Goal: Find contact information: Find contact information

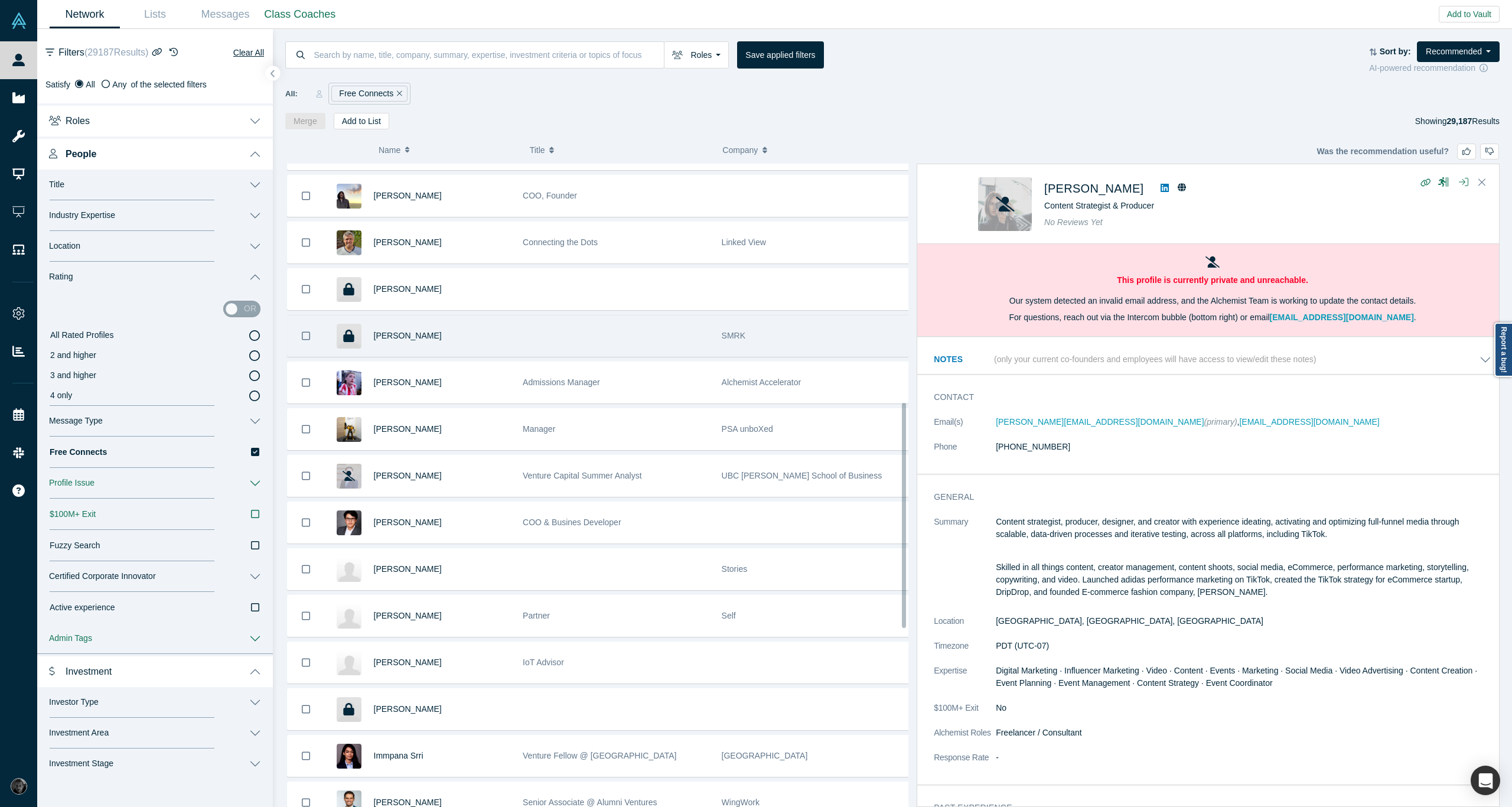
scroll to position [840, 0]
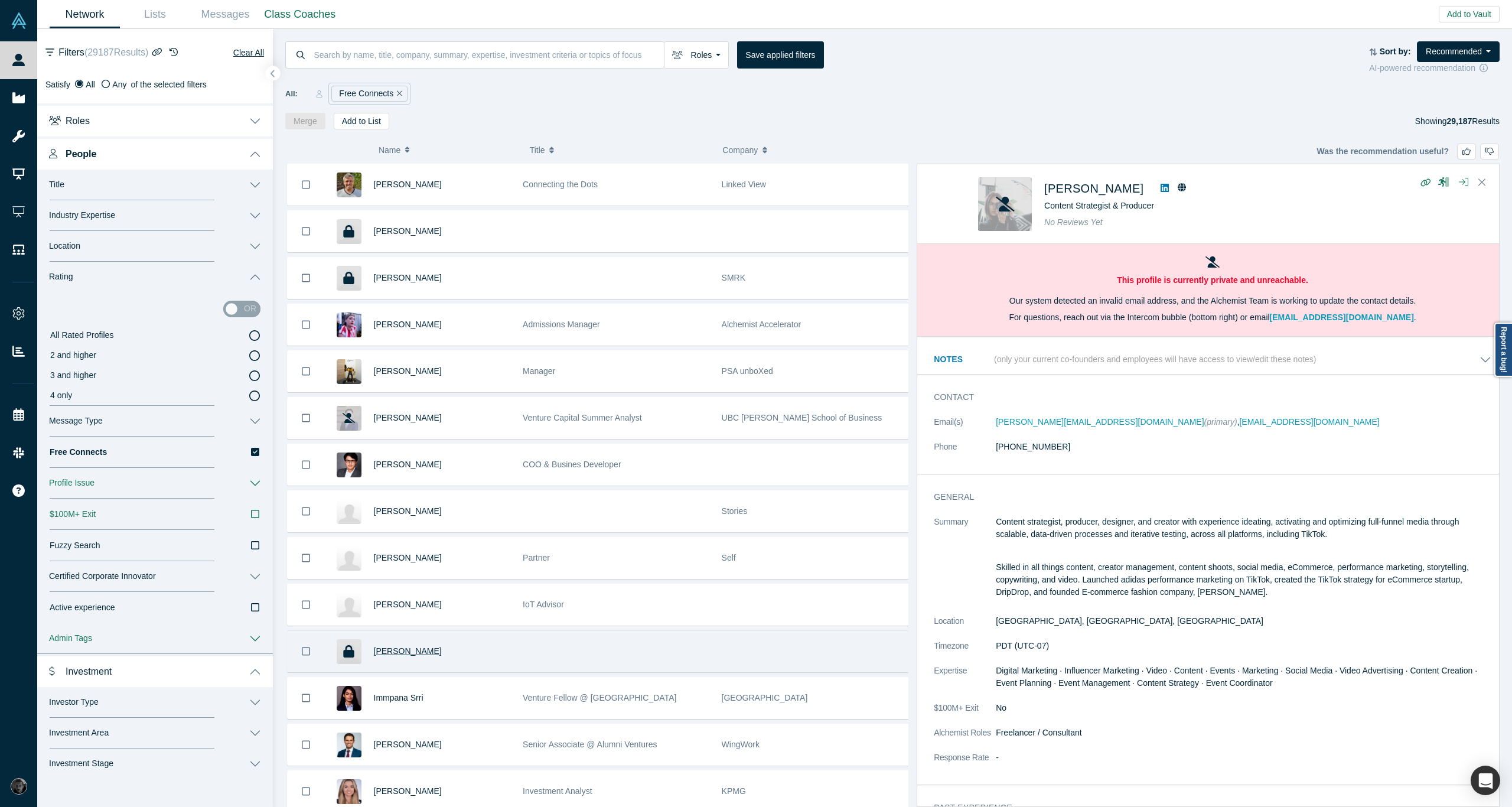
drag, startPoint x: 448, startPoint y: 644, endPoint x: 386, endPoint y: 639, distance: 62.2
click at [386, 639] on div "Theresa Marcroft" at bounding box center [442, 651] width 137 height 41
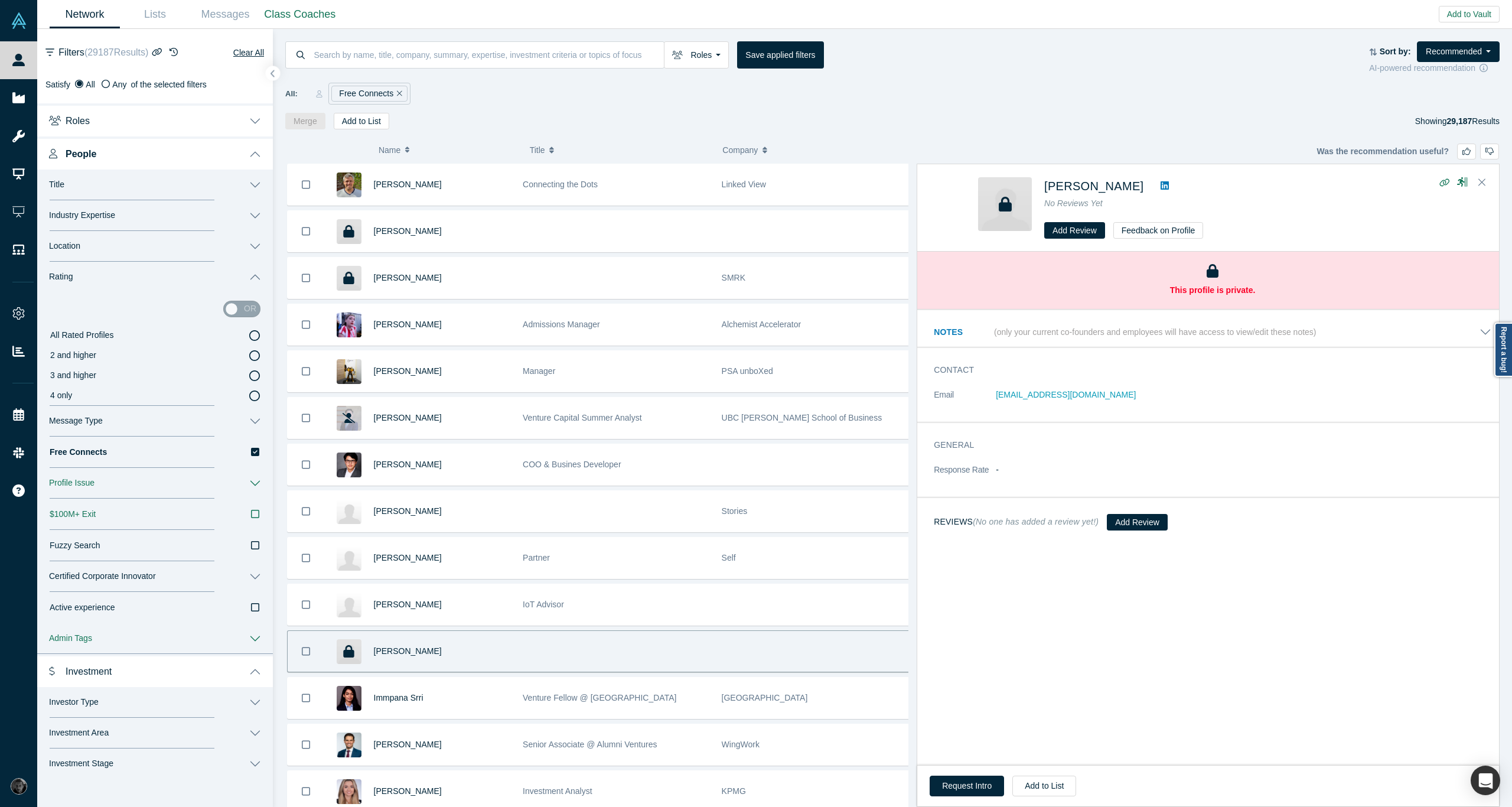
click at [513, 659] on div "Francois Stieger Andrey Yashunsky Prytek Peter Hui Investment Associate Moongat…" at bounding box center [600, 254] width 632 height 1861
click at [477, 649] on div "Theresa Marcroft" at bounding box center [442, 651] width 137 height 41
drag, startPoint x: 421, startPoint y: 644, endPoint x: 369, endPoint y: 635, distance: 52.8
click at [369, 635] on div "Theresa Marcroft" at bounding box center [417, 651] width 186 height 41
copy span "Theresa Marcroft"
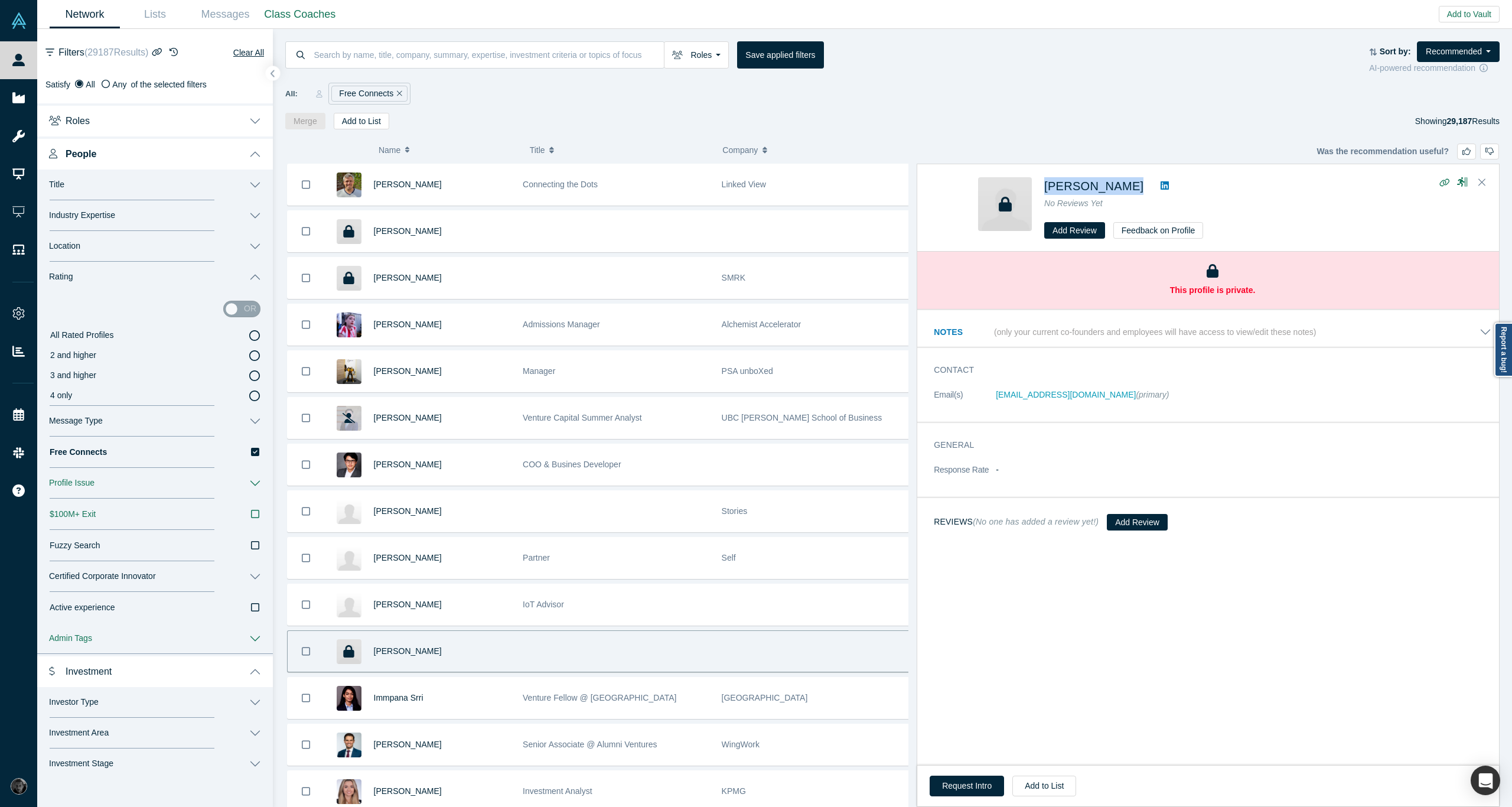
drag, startPoint x: 1040, startPoint y: 184, endPoint x: 1149, endPoint y: 187, distance: 109.0
click at [1149, 187] on div "Theresa Marcroft No Reviews Yet Add Review Feedback on Profile" at bounding box center [1210, 207] width 464 height 62
copy div "Theresa Marcroft"
drag, startPoint x: 1036, startPoint y: 379, endPoint x: 1103, endPoint y: 391, distance: 68.1
click at [1103, 391] on div "Contact Email(s) tmarcroft@market-savvy.com (primary)" at bounding box center [1212, 388] width 591 height 66
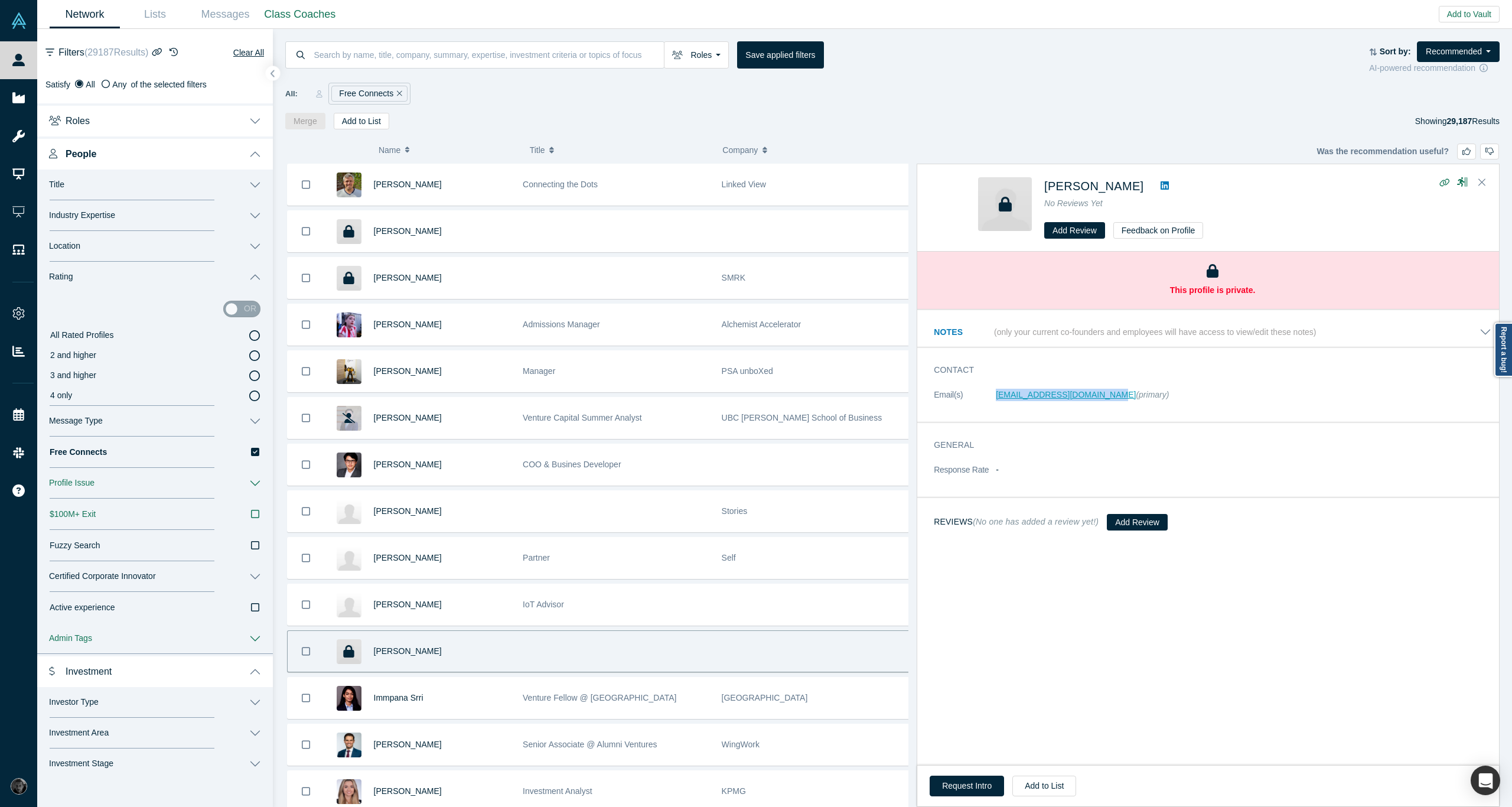
copy link "tmarcroft@market-savvy.com"
drag, startPoint x: 1035, startPoint y: 184, endPoint x: 1138, endPoint y: 184, distance: 103.0
click at [1138, 184] on div "Theresa Marcroft No Reviews Yet Add Review Feedback on Profile" at bounding box center [1210, 207] width 464 height 62
copy div "Theresa Marcroft"
click at [1040, 197] on div "Theresa Marcroft No Reviews Yet Add Review Feedback on Profile" at bounding box center [1210, 207] width 464 height 62
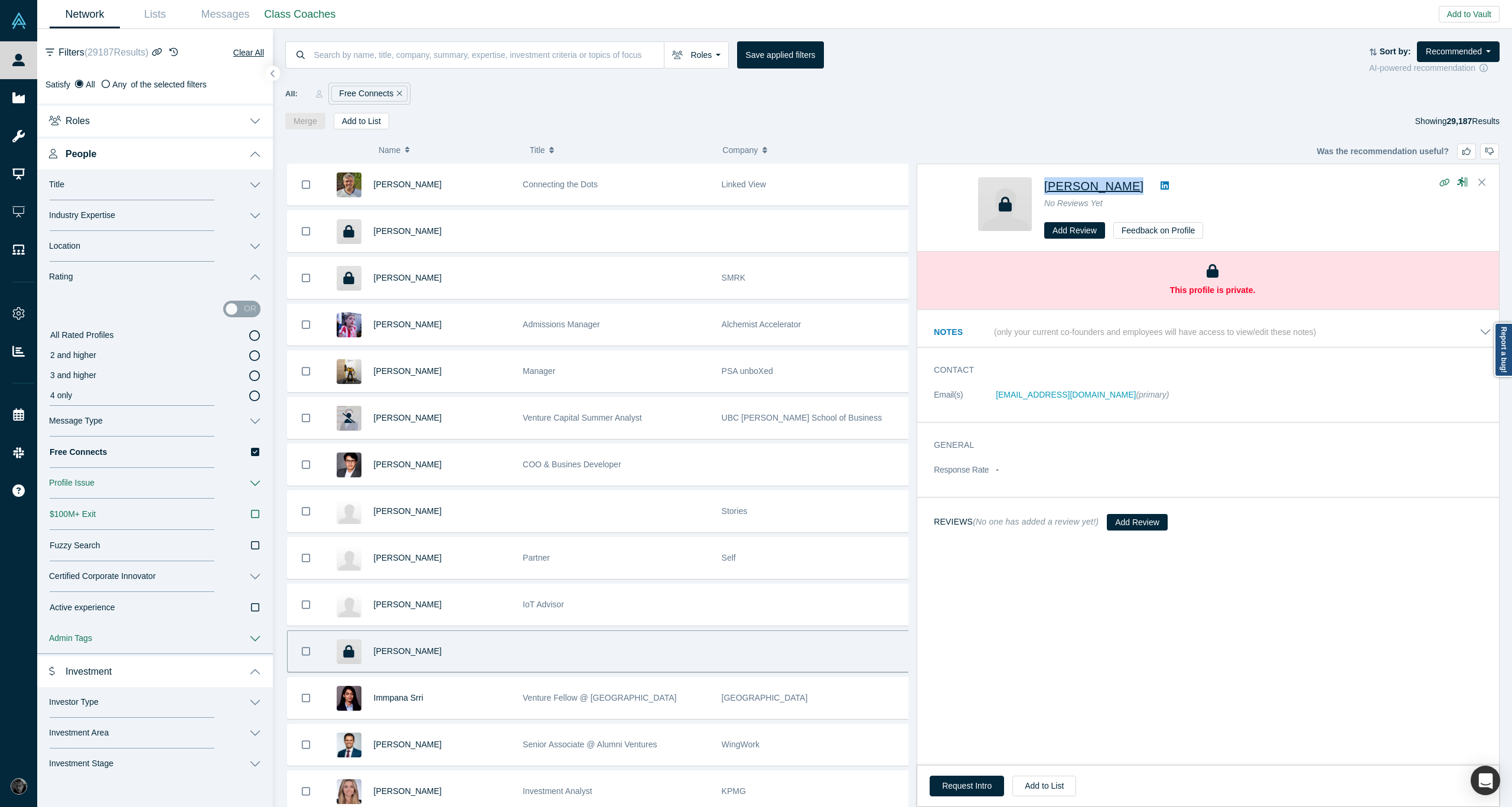
drag, startPoint x: 1040, startPoint y: 195, endPoint x: 1045, endPoint y: 185, distance: 11.2
click at [1045, 185] on div "Theresa Marcroft No Reviews Yet Add Review Feedback on Profile" at bounding box center [1210, 207] width 464 height 62
copy div "Theresa Marcroft"
drag, startPoint x: 987, startPoint y: 396, endPoint x: 1103, endPoint y: 389, distance: 116.2
click at [1103, 389] on dl "Email(s) tmarcroft@market-savvy.com (primary)" at bounding box center [1213, 401] width 557 height 25
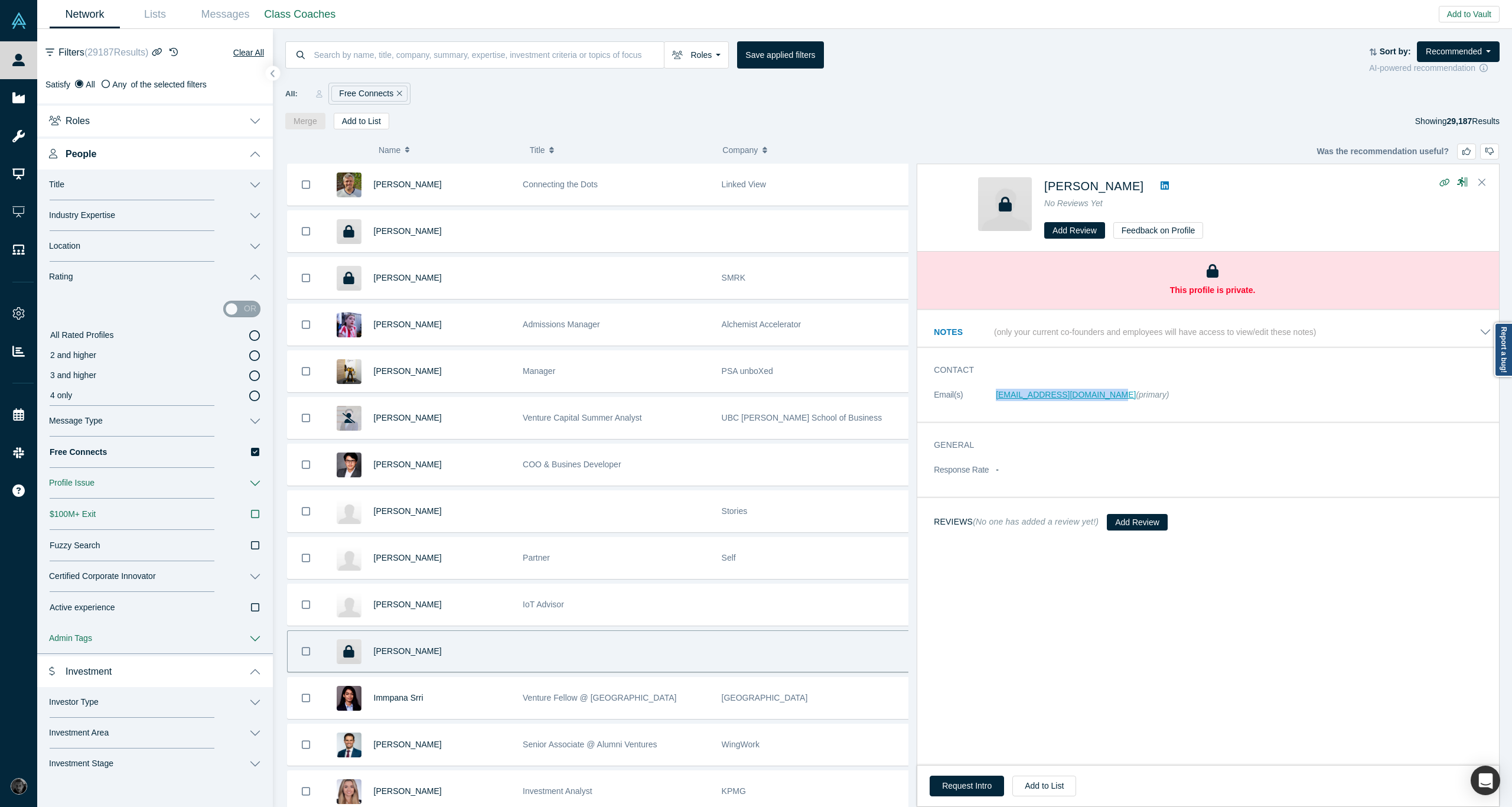
copy dl "tmarcroft@market-savvy.com"
drag, startPoint x: 1042, startPoint y: 178, endPoint x: 1136, endPoint y: 189, distance: 94.6
click at [1136, 189] on div "Theresa Marcroft No Reviews Yet Add Review Feedback on Profile" at bounding box center [1210, 207] width 464 height 62
copy span "Theresa Marcroft"
click at [1114, 186] on span "Theresa Marcroft" at bounding box center [1094, 186] width 100 height 13
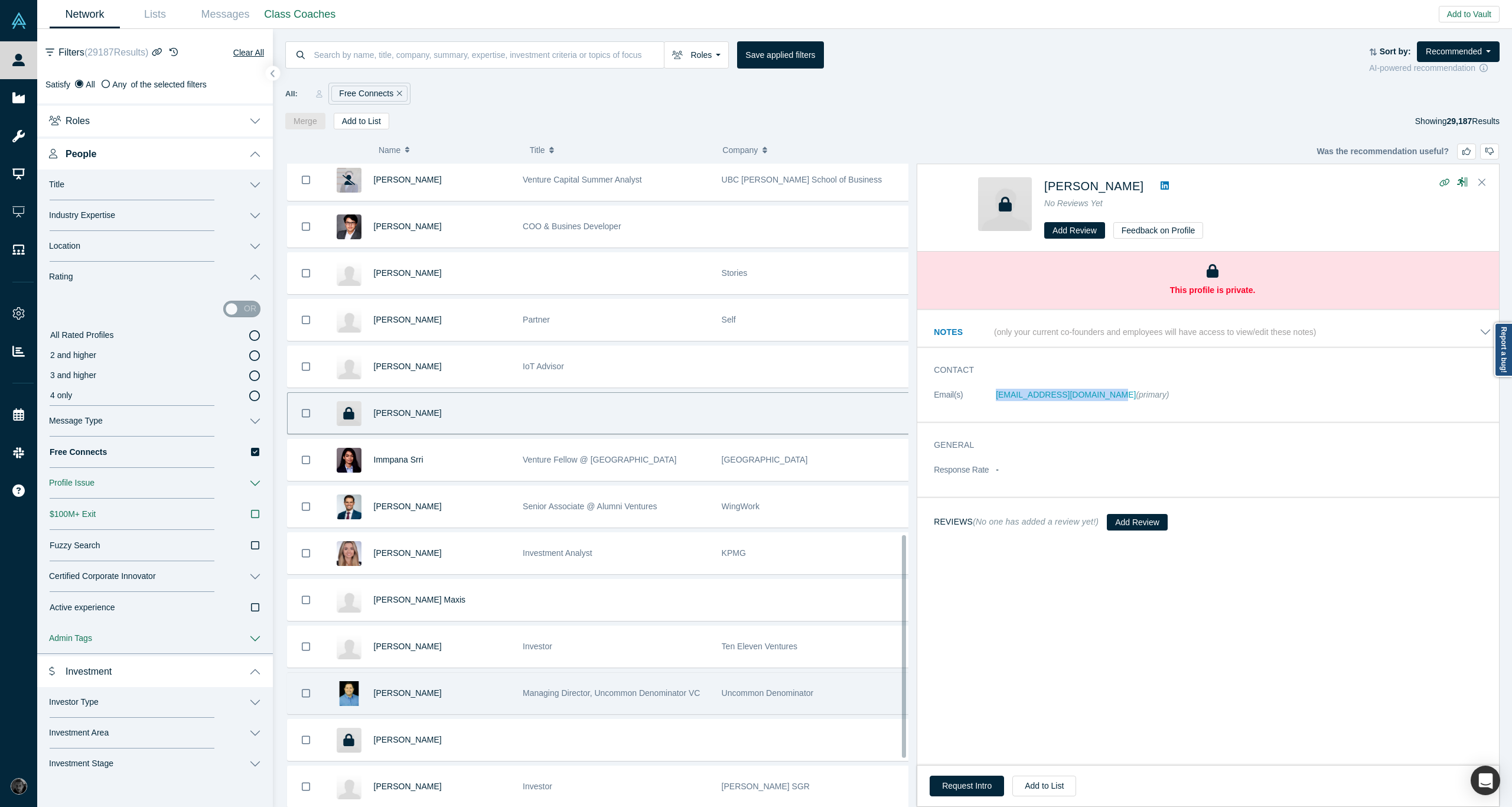
scroll to position [1202, 0]
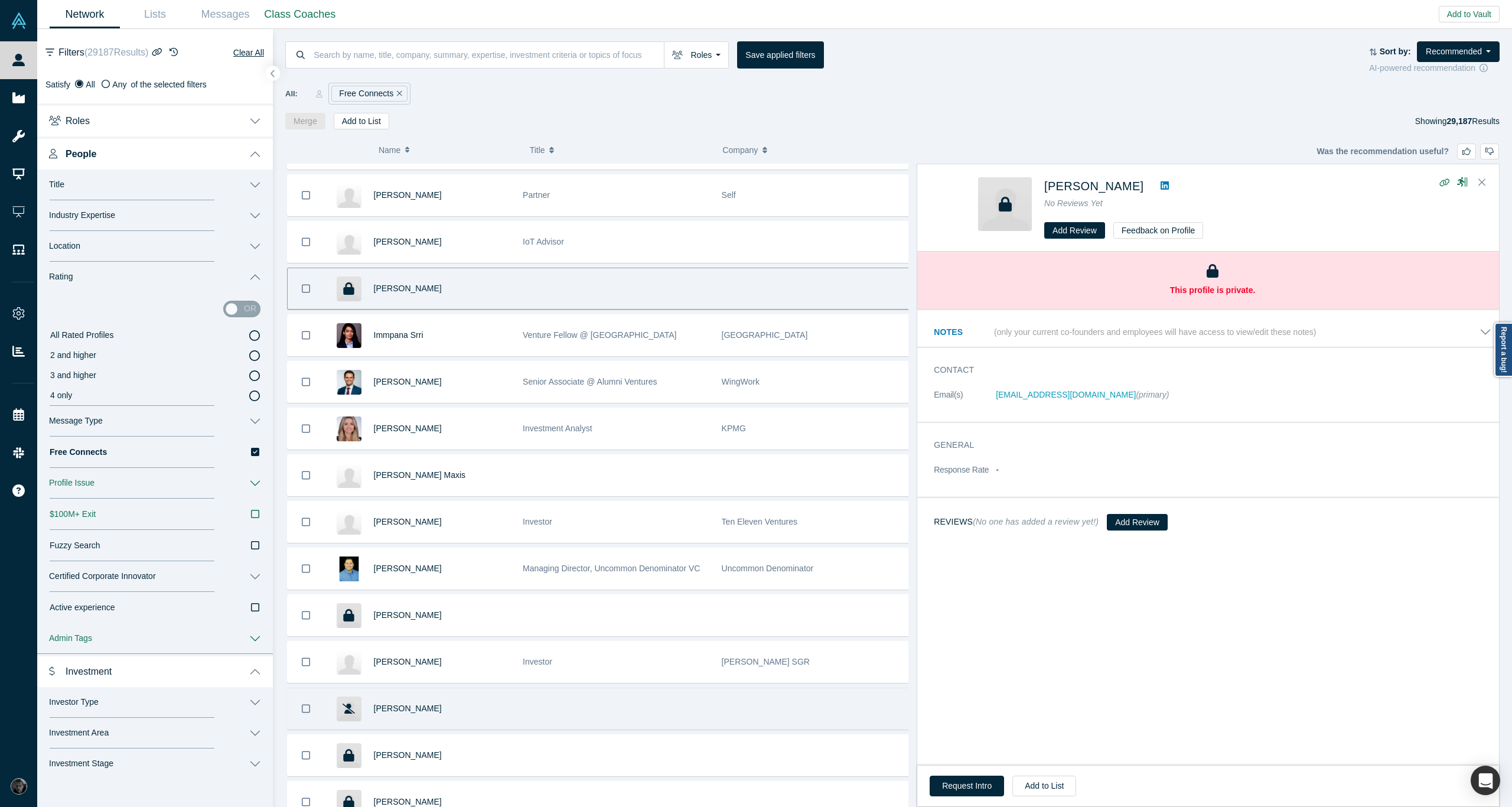
click at [467, 688] on div "Adam Traidman" at bounding box center [442, 708] width 137 height 41
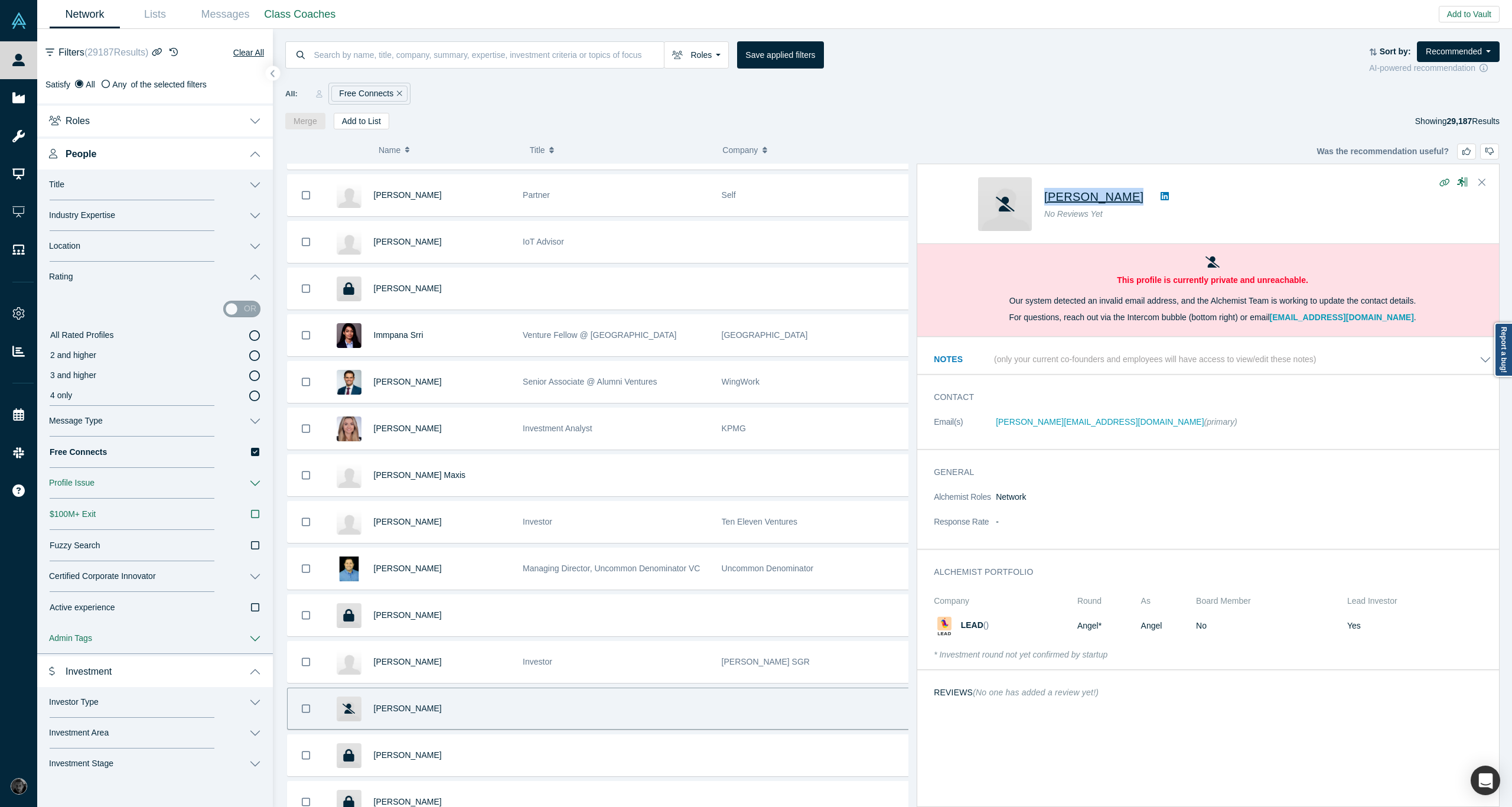
drag, startPoint x: 1042, startPoint y: 183, endPoint x: 1128, endPoint y: 194, distance: 86.7
click at [1128, 194] on div "Adam Traidman No Reviews Yet" at bounding box center [1210, 204] width 464 height 54
copy span "Adam Traidman"
drag, startPoint x: 987, startPoint y: 424, endPoint x: 1083, endPoint y: 417, distance: 96.3
click at [1083, 417] on dl "Email(s) adam@breadwallet.com (primary)" at bounding box center [1213, 428] width 557 height 25
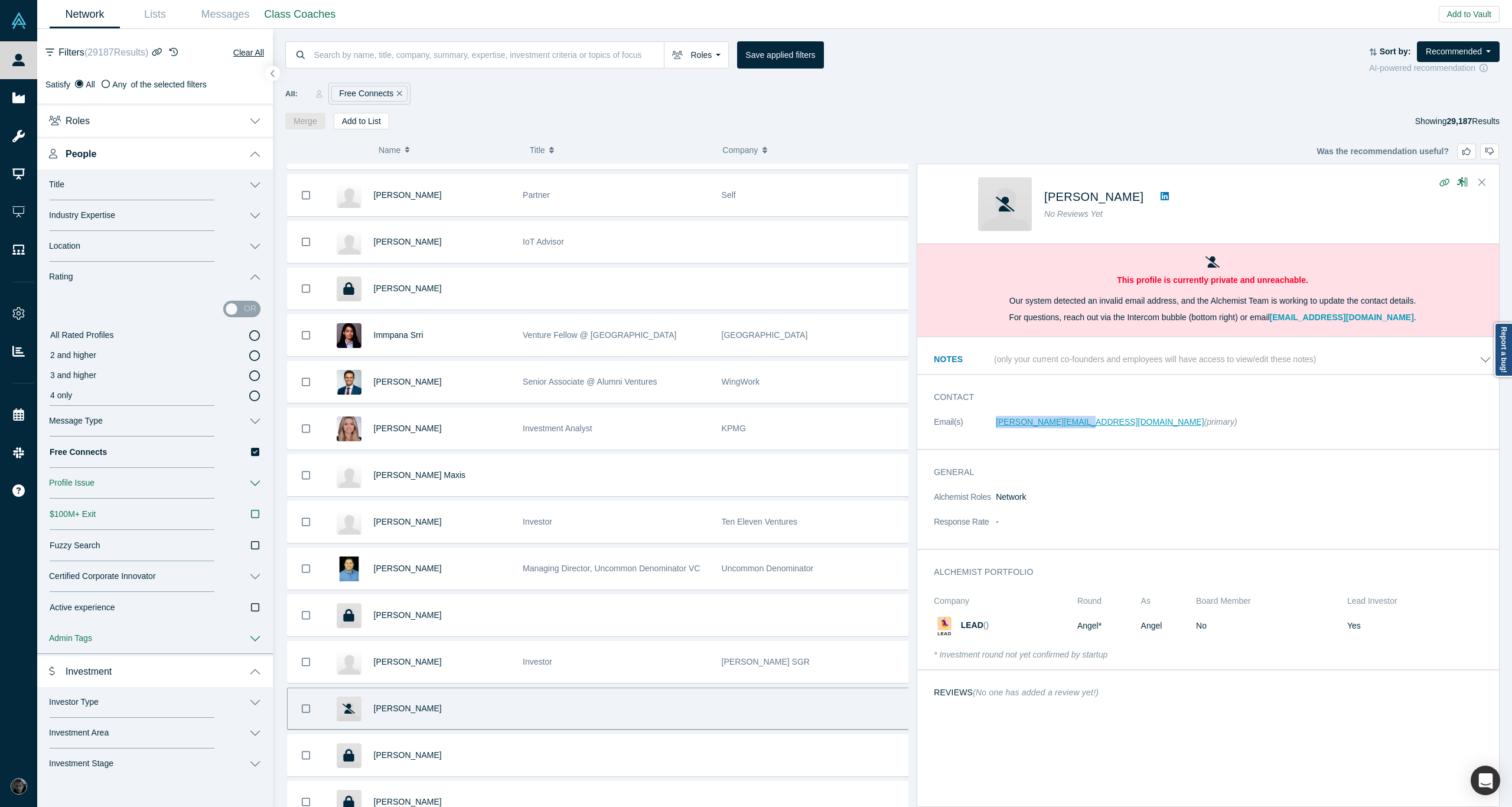
copy dl "adam@breadwallet.com"
drag, startPoint x: 1037, startPoint y: 192, endPoint x: 1138, endPoint y: 199, distance: 101.2
click at [1138, 199] on div "Adam Traidman No Reviews Yet" at bounding box center [1210, 204] width 464 height 54
copy div "Adam Traidman"
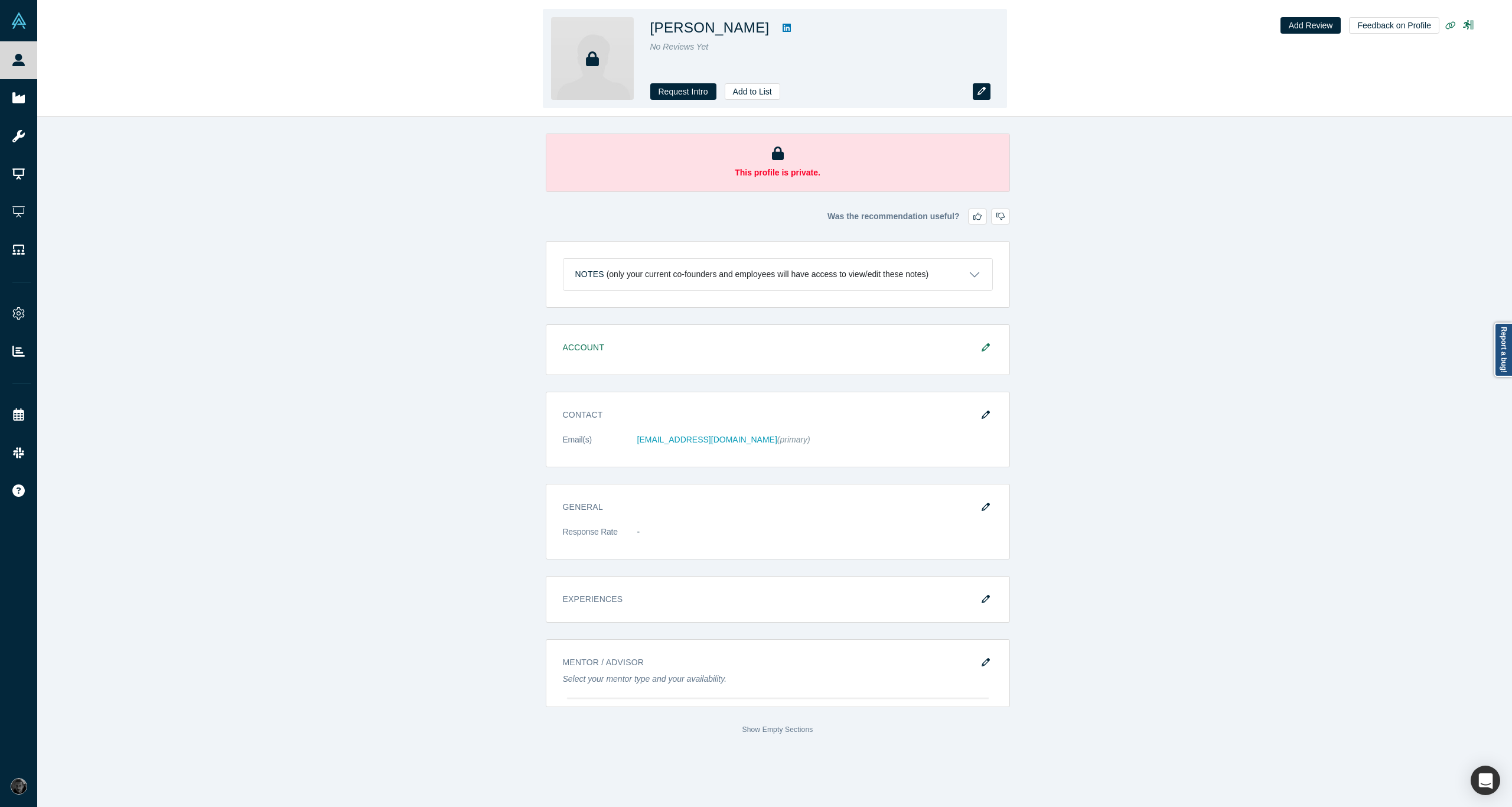
click at [987, 94] on button "button" at bounding box center [981, 91] width 18 height 16
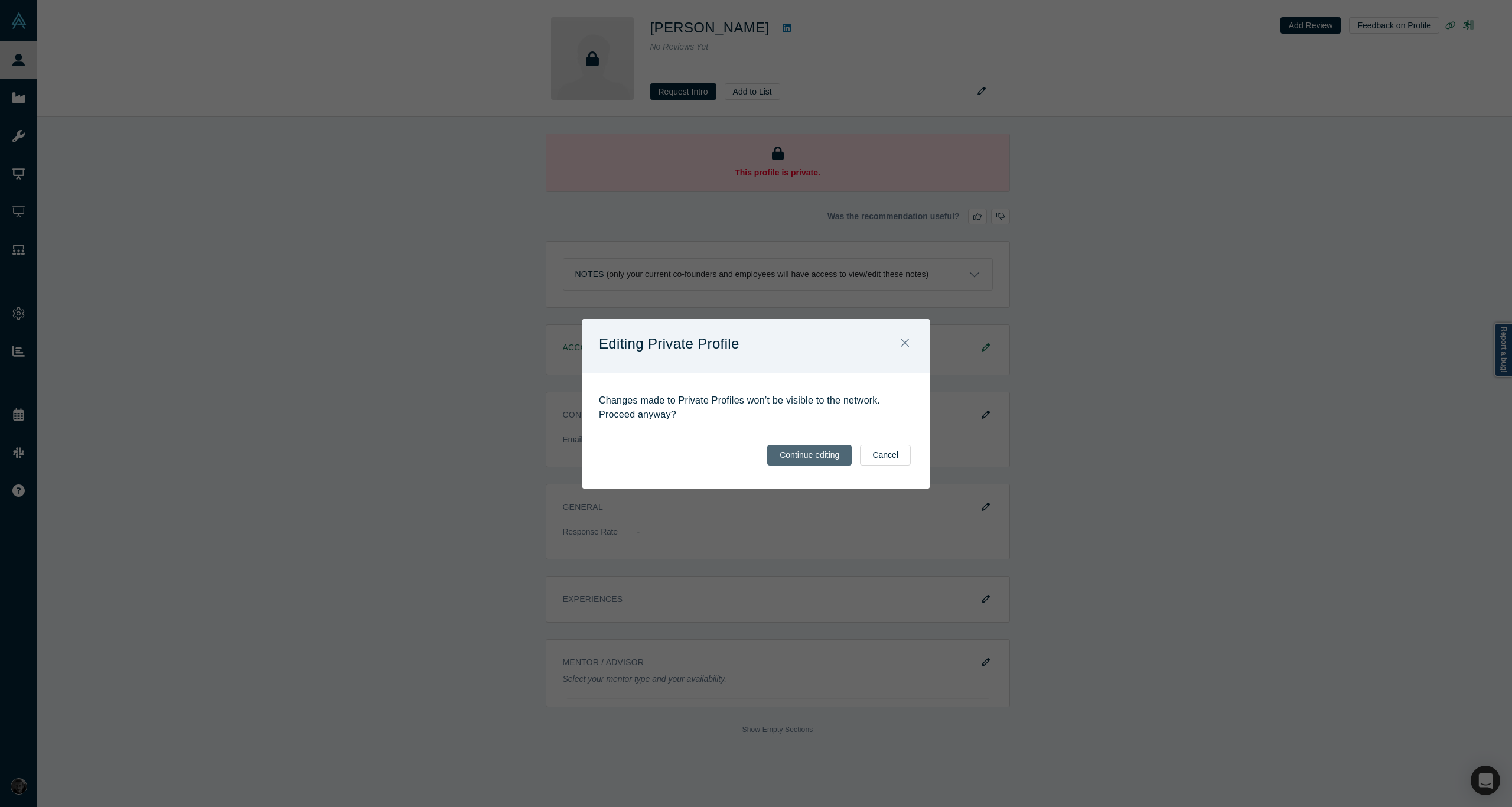
click at [828, 461] on button "Continue editing" at bounding box center [809, 455] width 85 height 21
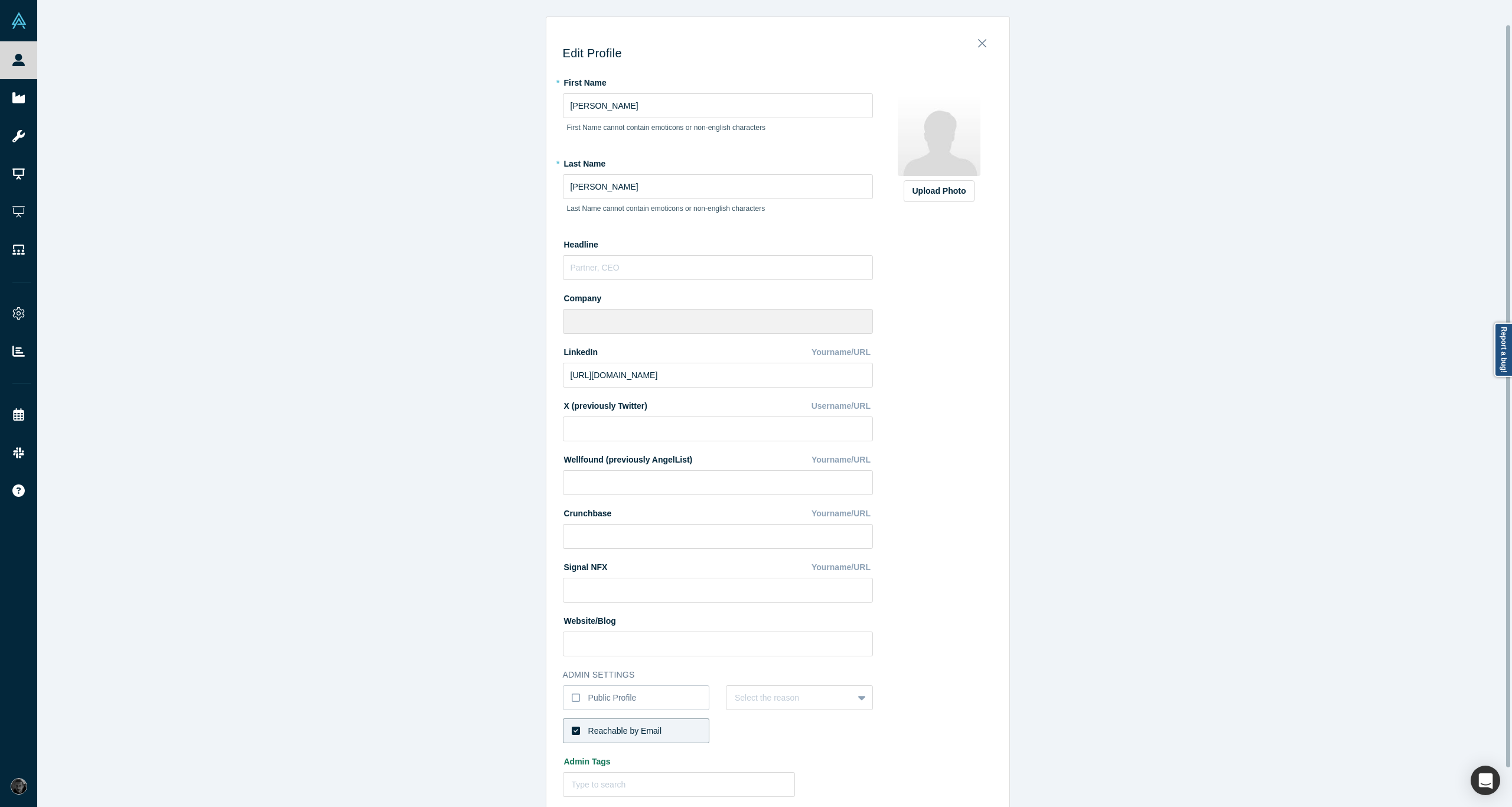
scroll to position [68, 0]
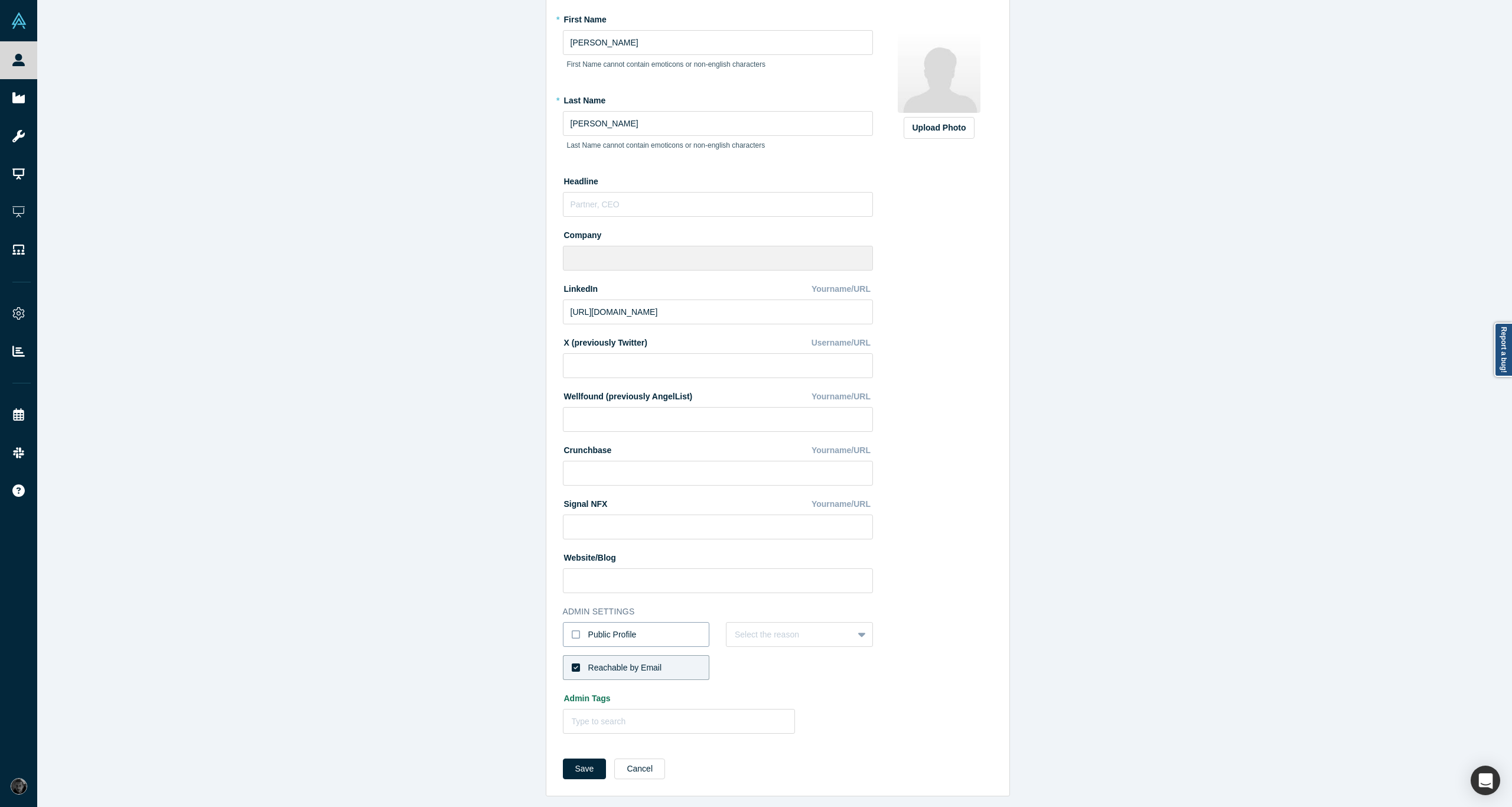
click at [599, 631] on div "Public Profile" at bounding box center [612, 635] width 48 height 13
click at [0, 0] on input "Public Profile" at bounding box center [0, 0] width 0 height 0
click at [599, 631] on div "Public Profile" at bounding box center [612, 635] width 48 height 13
click at [0, 0] on input "Public Profile" at bounding box center [0, 0] width 0 height 0
click at [793, 630] on div at bounding box center [790, 635] width 110 height 15
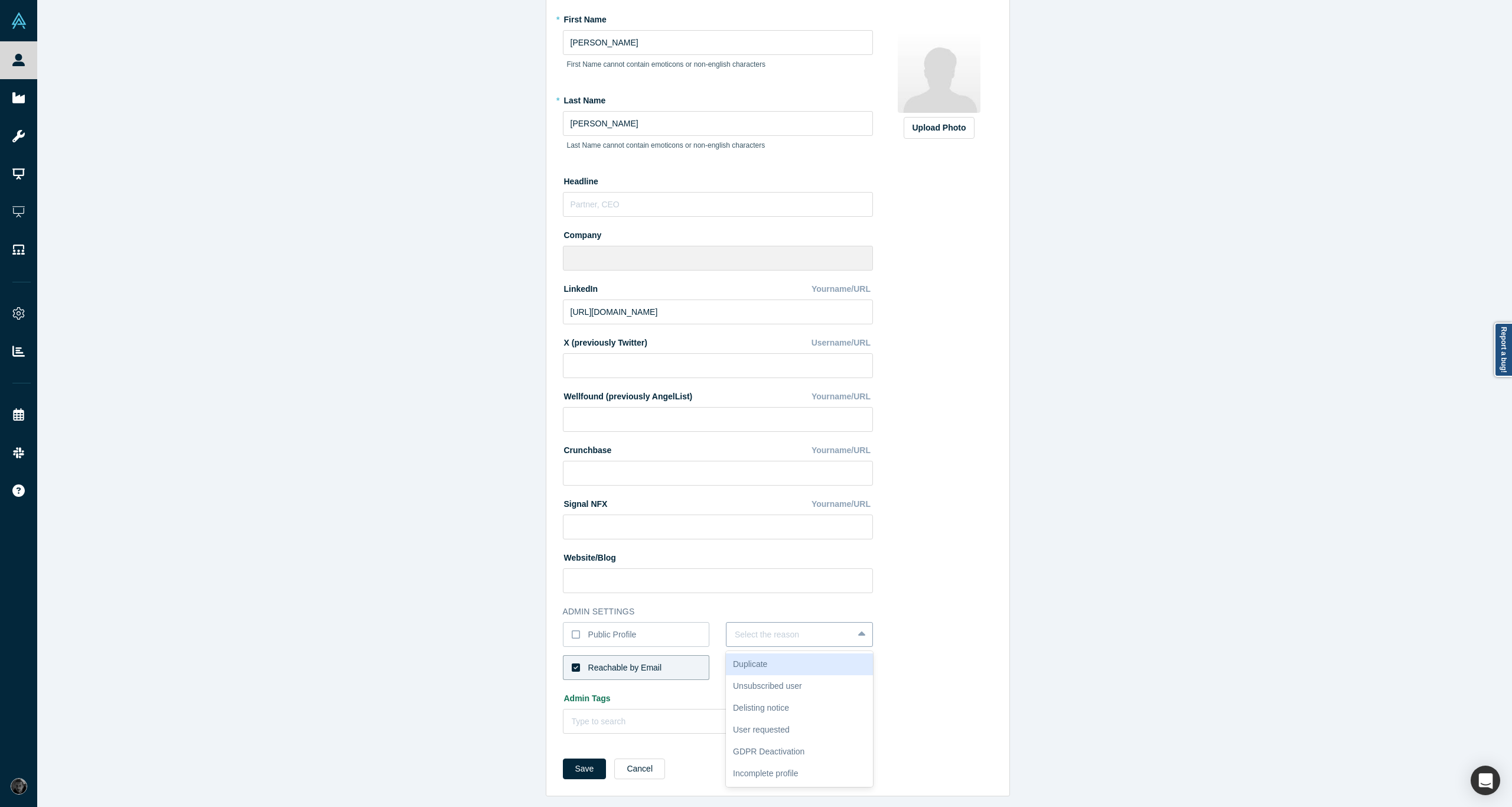
click at [793, 630] on div at bounding box center [790, 635] width 110 height 15
click at [644, 759] on form "* First Name Theresa First Name cannot contain emoticons or non-english charact…" at bounding box center [777, 398] width 430 height 778
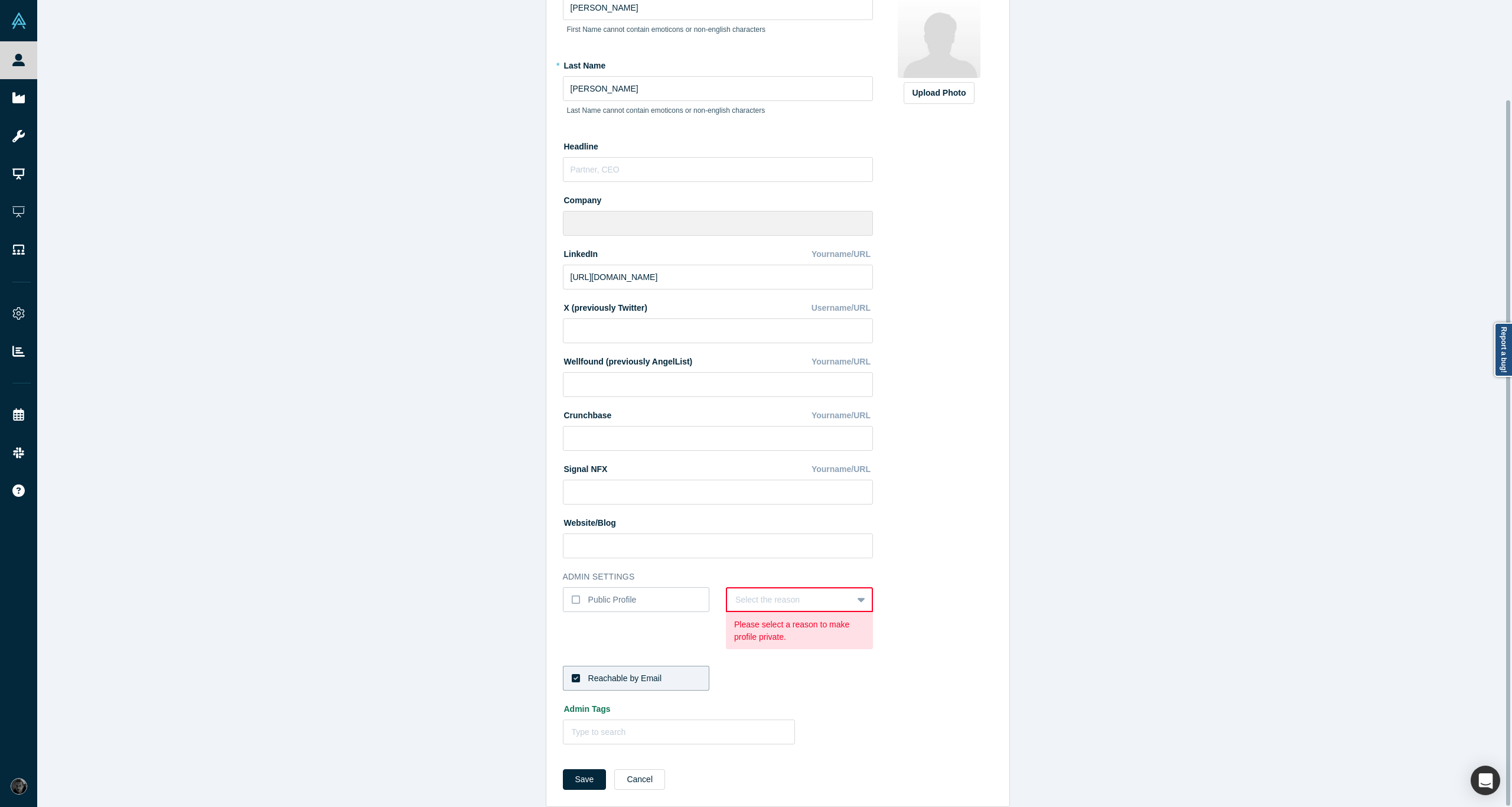
scroll to position [114, 0]
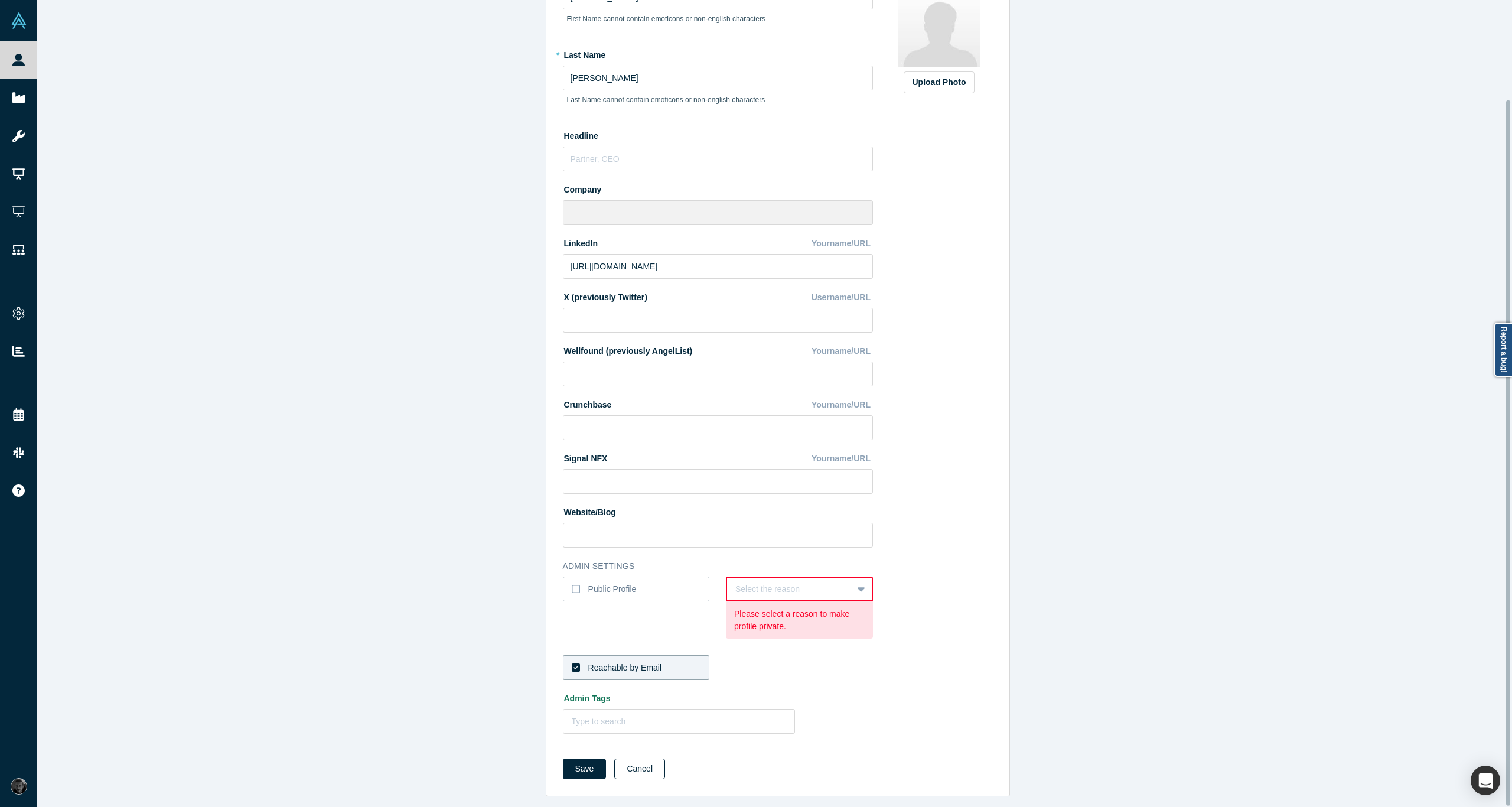
click at [639, 767] on button "Cancel" at bounding box center [640, 769] width 51 height 21
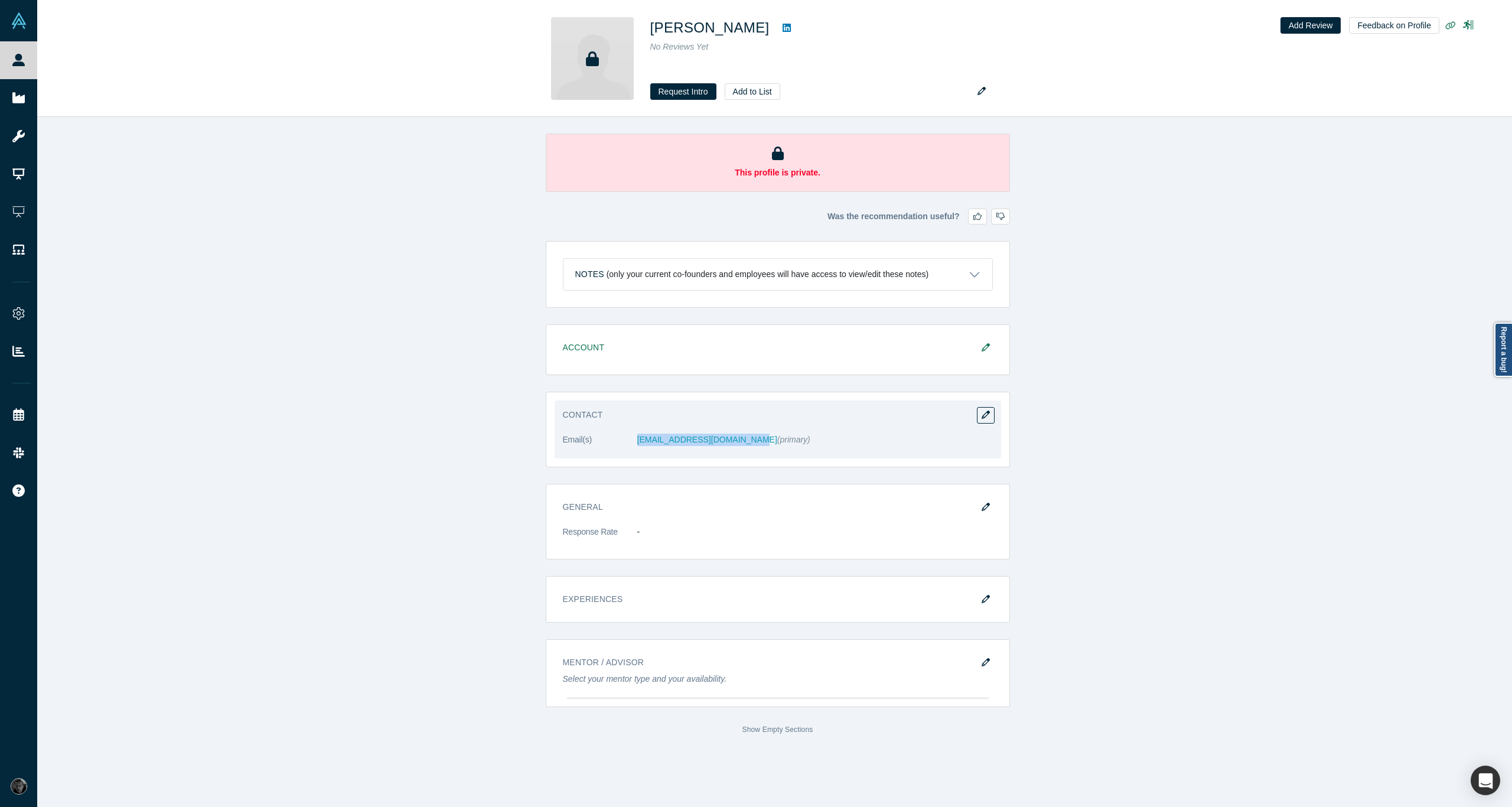
drag, startPoint x: 628, startPoint y: 439, endPoint x: 742, endPoint y: 442, distance: 114.0
click at [742, 442] on dl "Email(s) tmarcroft@market-savvy.com (primary)" at bounding box center [777, 445] width 430 height 25
copy dl "tmarcroft@market-savvy.com"
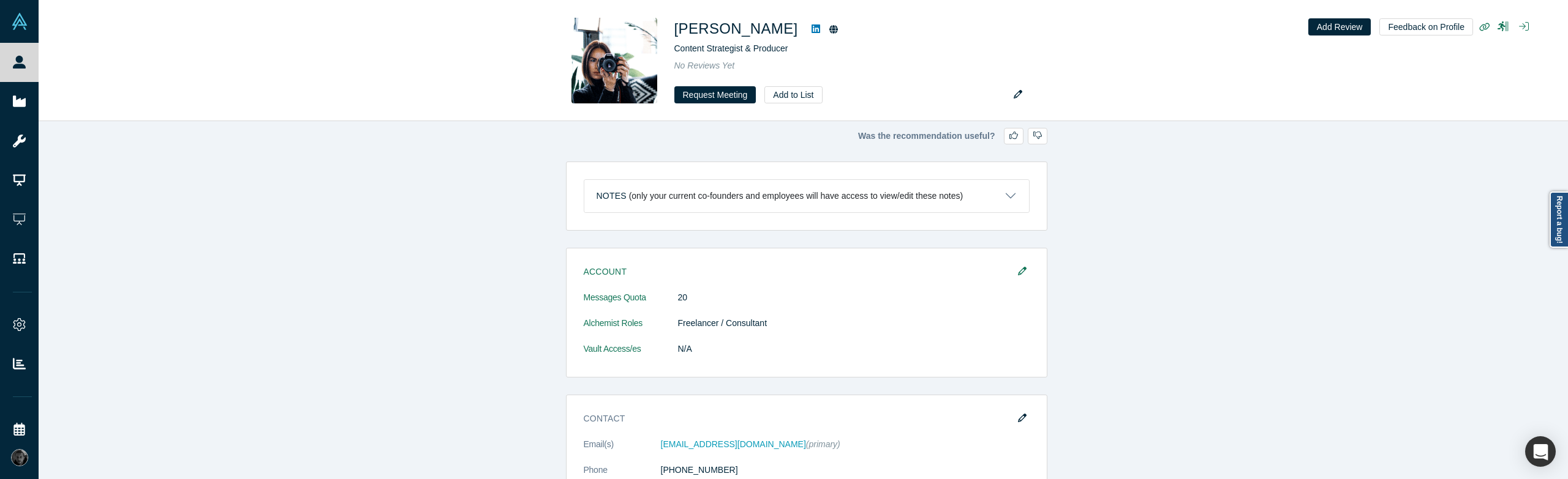
drag, startPoint x: 1136, startPoint y: 148, endPoint x: 1094, endPoint y: 177, distance: 51.0
click at [1094, 177] on div "Was the recommendation useful? Notes (only your current co-founders and employe…" at bounding box center [806, 303] width 1536 height 364
